Goal: Find specific page/section: Find specific page/section

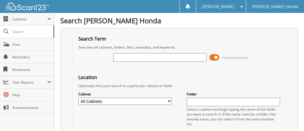
click at [147, 57] on input "text" at bounding box center [159, 57] width 93 height 9
type input "66015220"
click at [218, 56] on span at bounding box center [215, 57] width 10 height 9
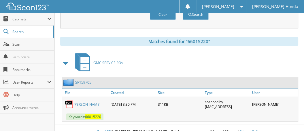
scroll to position [70, 0]
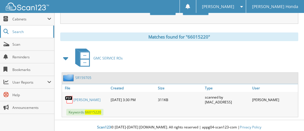
click at [20, 28] on link "Search" at bounding box center [27, 32] width 54 height 12
click at [25, 20] on span "Cabinets" at bounding box center [29, 19] width 35 height 5
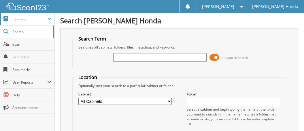
click at [36, 22] on span "Cabinets" at bounding box center [27, 19] width 54 height 12
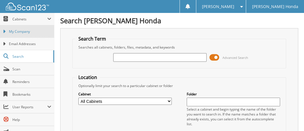
click at [31, 33] on span "My Company" at bounding box center [30, 31] width 42 height 5
